Goal: Transaction & Acquisition: Purchase product/service

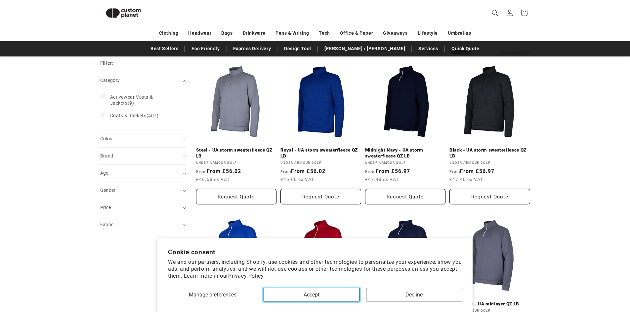
click at [328, 294] on button "Accept" at bounding box center [312, 295] width 96 height 14
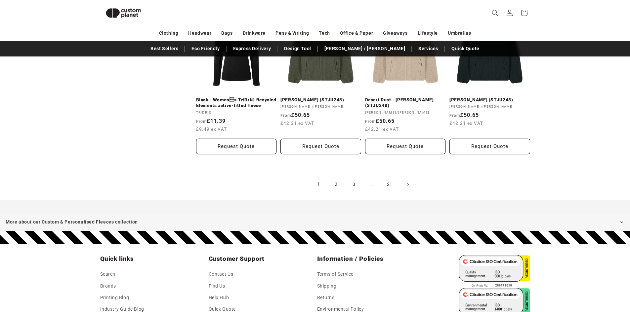
scroll to position [735, 0]
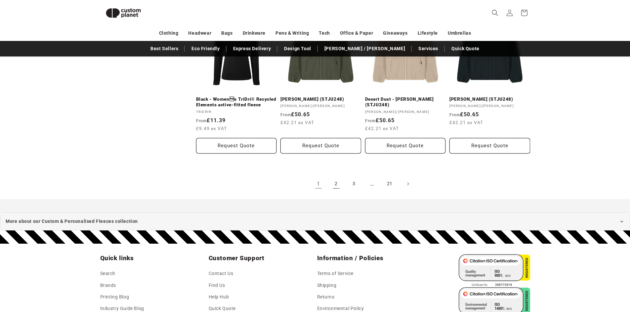
click at [340, 183] on link "2" at bounding box center [336, 184] width 15 height 15
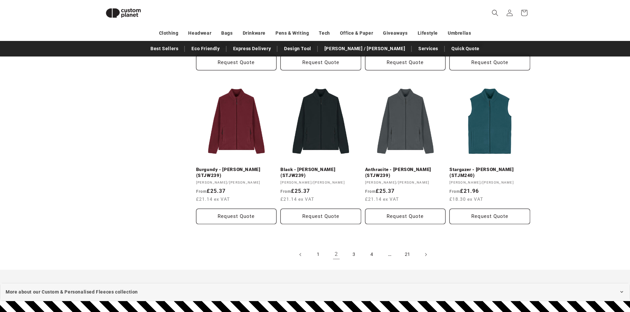
scroll to position [671, 0]
click at [353, 252] on link "3" at bounding box center [354, 254] width 15 height 15
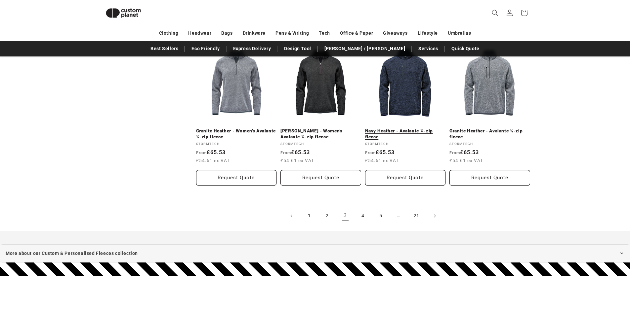
scroll to position [710, 0]
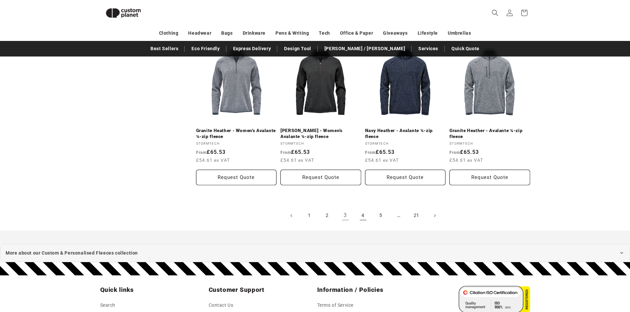
click at [361, 216] on link "4" at bounding box center [363, 216] width 15 height 15
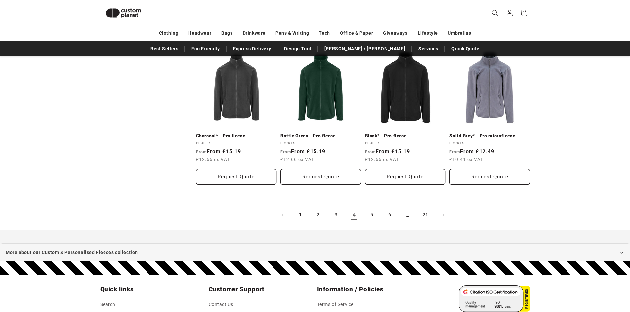
scroll to position [713, 0]
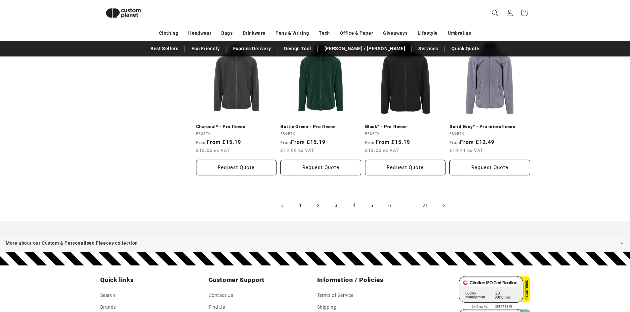
click at [375, 209] on link "5" at bounding box center [372, 206] width 15 height 15
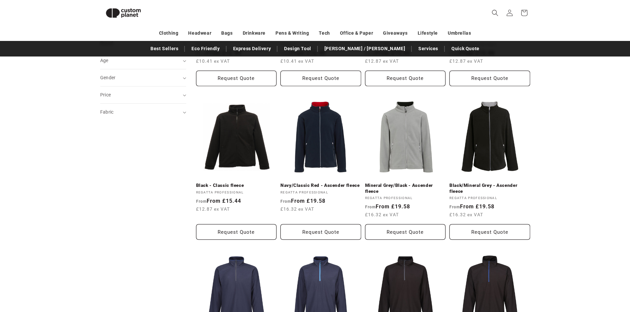
scroll to position [187, 0]
click at [219, 185] on link "Black - Classic fleece" at bounding box center [236, 186] width 81 height 6
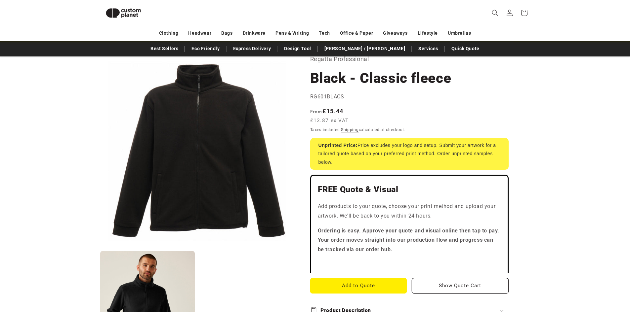
scroll to position [39, 0]
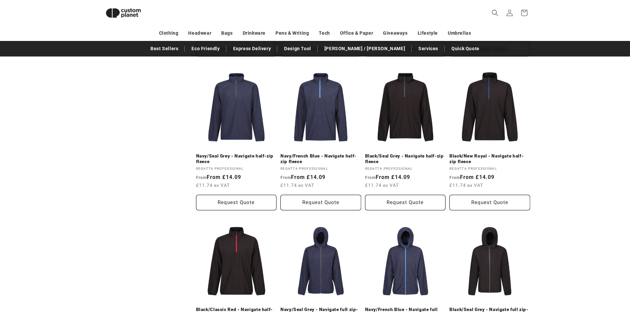
scroll to position [373, 0]
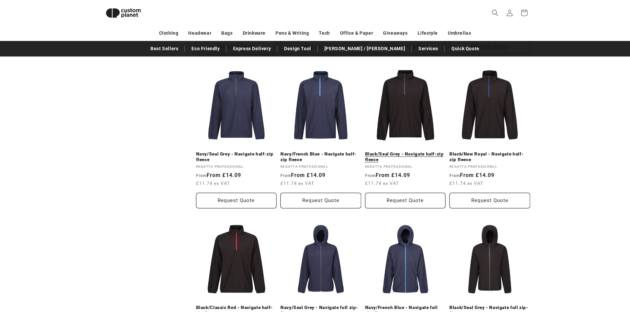
click at [417, 151] on link "Black/Seal Grey - Navigate half-zip fleece" at bounding box center [405, 157] width 81 height 12
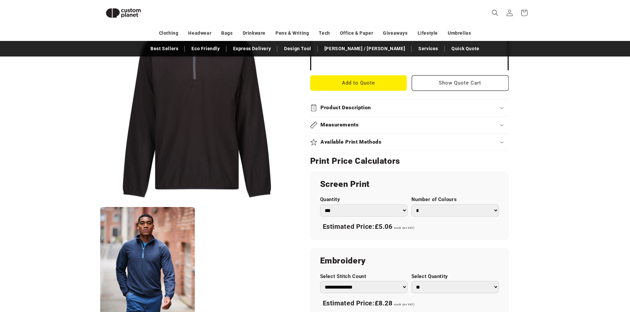
scroll to position [265, 0]
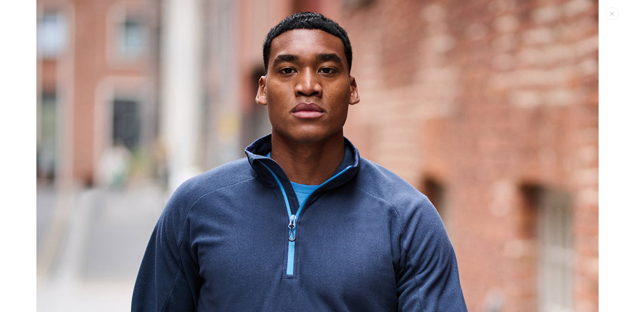
scroll to position [600, 0]
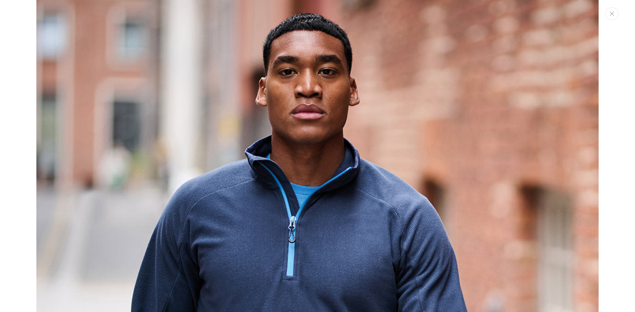
click at [609, 17] on button "Close" at bounding box center [611, 13] width 13 height 13
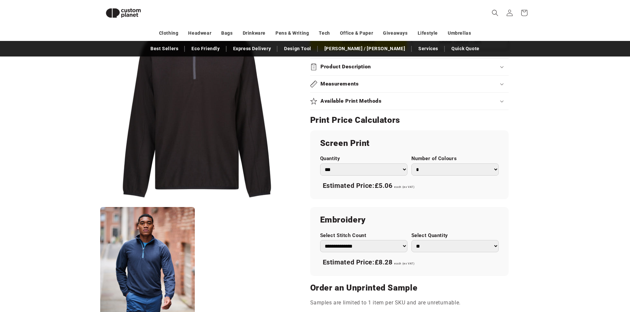
scroll to position [308, 0]
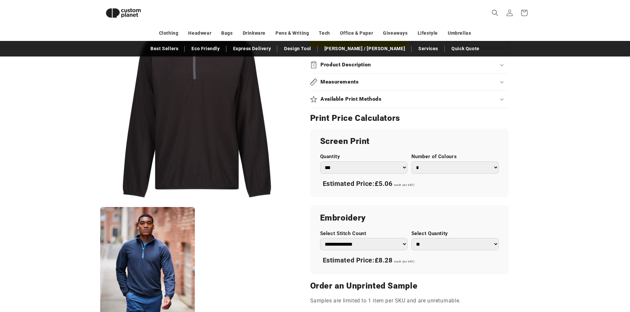
click at [453, 170] on select "* * * * * * *" at bounding box center [454, 168] width 87 height 12
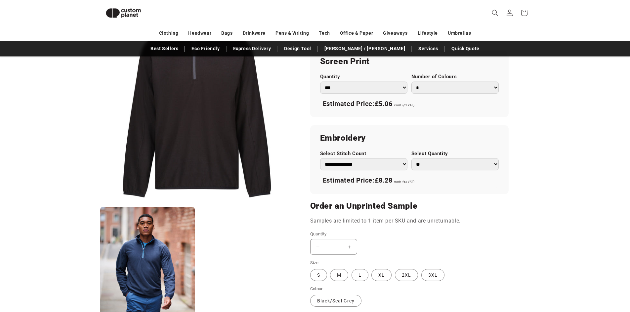
scroll to position [389, 0]
click at [403, 162] on select "**********" at bounding box center [363, 163] width 87 height 12
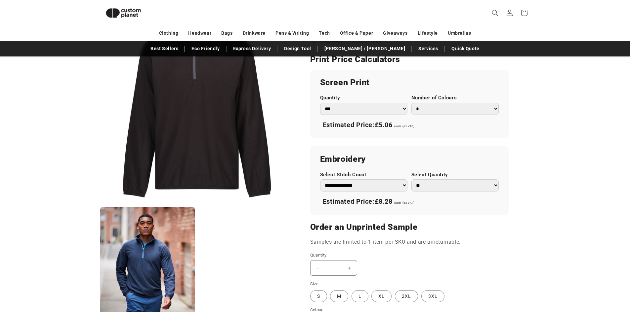
scroll to position [367, 0]
drag, startPoint x: 450, startPoint y: 106, endPoint x: 434, endPoint y: 126, distance: 25.9
click at [434, 126] on div "Screen Print Quantity *** *** *** **** **** **** ***** ***** Number of Colours …" at bounding box center [409, 104] width 198 height 69
select select "*"
click at [411, 103] on select "* * * * * * *" at bounding box center [454, 109] width 87 height 12
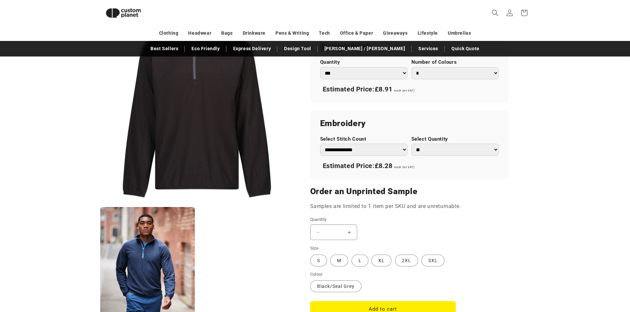
scroll to position [403, 0]
click at [456, 144] on select "** ** *** *** *** **** **** ****" at bounding box center [454, 149] width 87 height 12
click at [569, 152] on product-info "Skip to product information Open media 1 in modal Open media 2 in modal NaN / o…" at bounding box center [315, 14] width 630 height 673
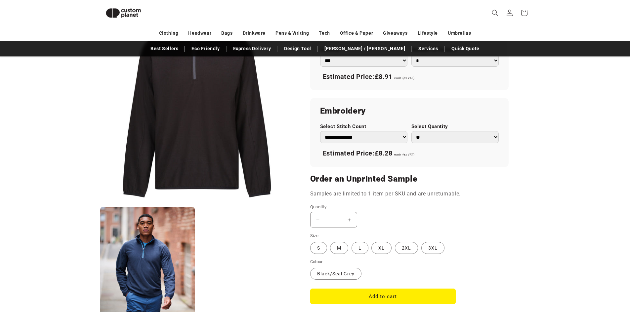
scroll to position [415, 0]
